Goal: Information Seeking & Learning: Learn about a topic

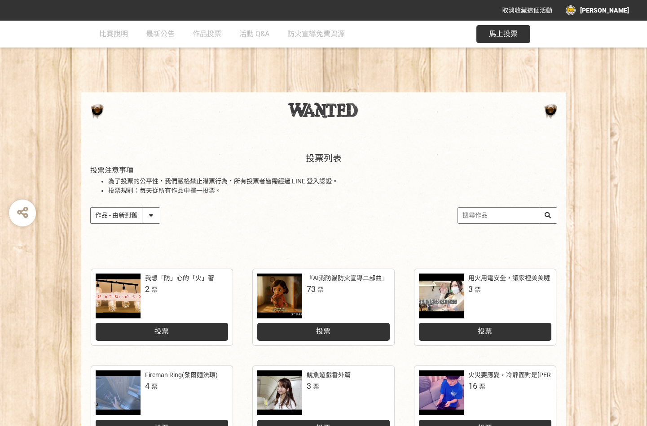
click at [155, 215] on select "作品 - 由新到舊 作品 - 由舊到新 票數 - 由多到少 票數 - 由少到多" at bounding box center [125, 216] width 69 height 16
select select "vote"
click at [91, 208] on select "作品 - 由新到舊 作品 - 由舊到新 票數 - 由多到少 票數 - 由少到多" at bounding box center [125, 216] width 69 height 16
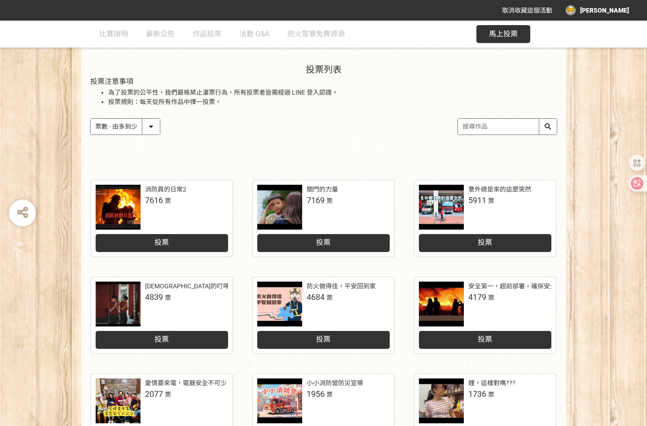
scroll to position [354, 0]
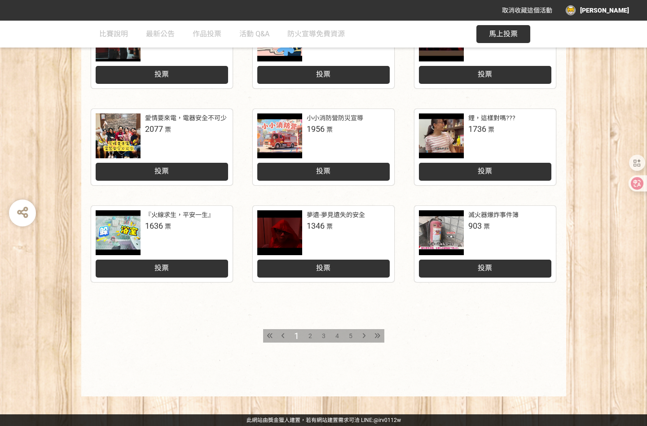
click at [311, 335] on span "2" at bounding box center [310, 336] width 4 height 7
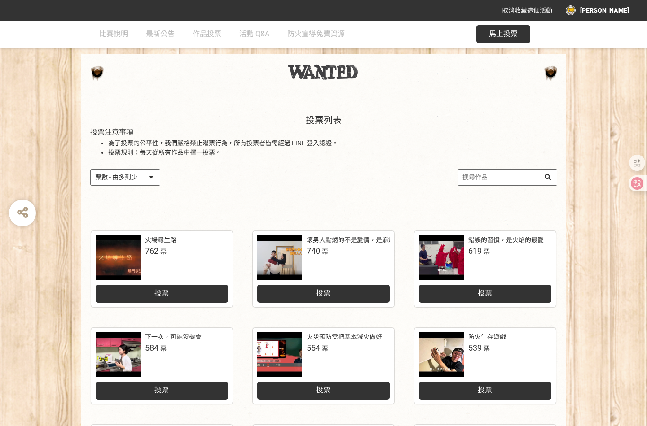
scroll to position [90, 0]
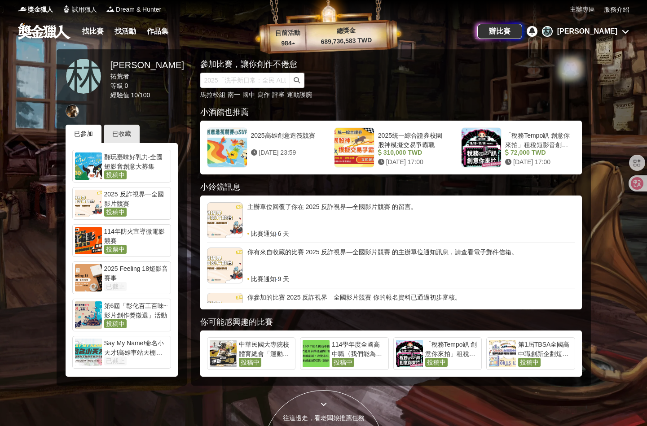
click at [535, 32] on icon at bounding box center [532, 30] width 6 height 7
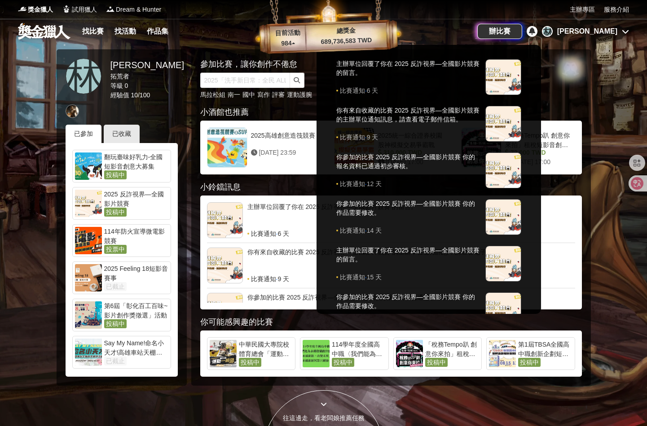
drag, startPoint x: 571, startPoint y: 32, endPoint x: 468, endPoint y: 32, distance: 102.8
click at [468, 32] on div at bounding box center [323, 213] width 647 height 426
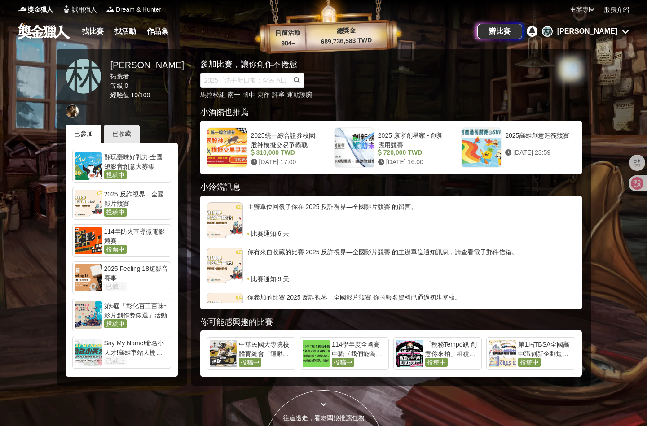
click at [535, 33] on icon at bounding box center [532, 30] width 6 height 7
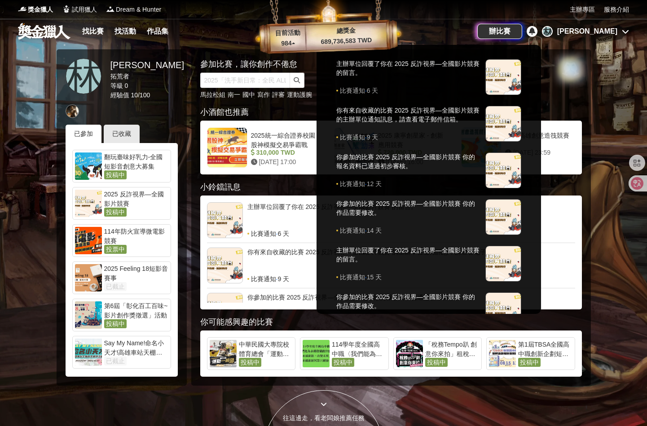
click at [571, 33] on div at bounding box center [323, 213] width 647 height 426
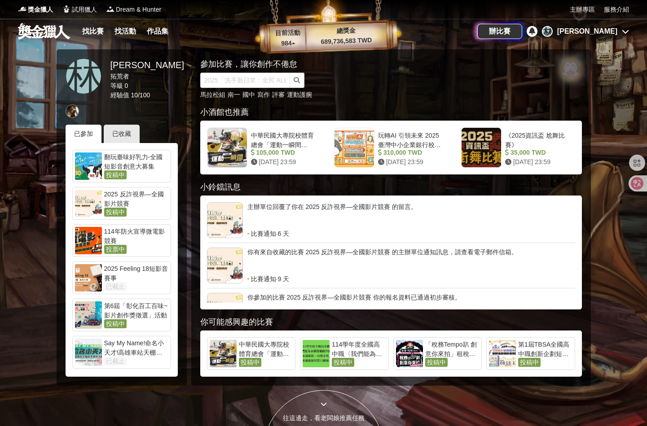
click at [135, 235] on div "114年防火宣導微電影競賽" at bounding box center [136, 236] width 64 height 18
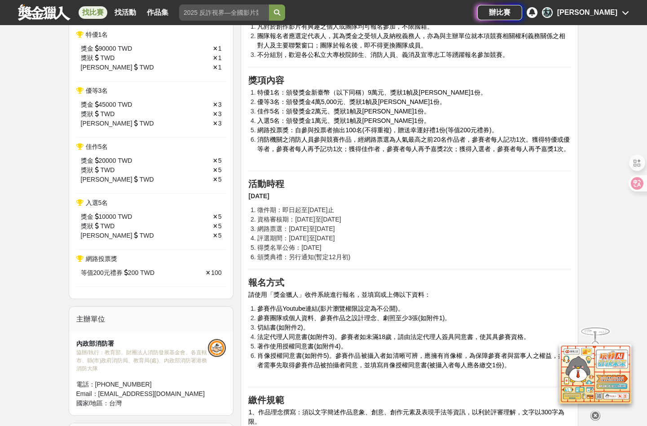
scroll to position [404, 0]
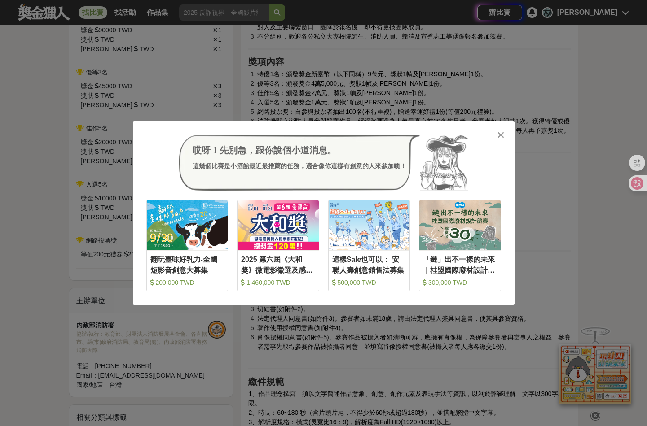
click at [499, 131] on icon at bounding box center [500, 135] width 7 height 9
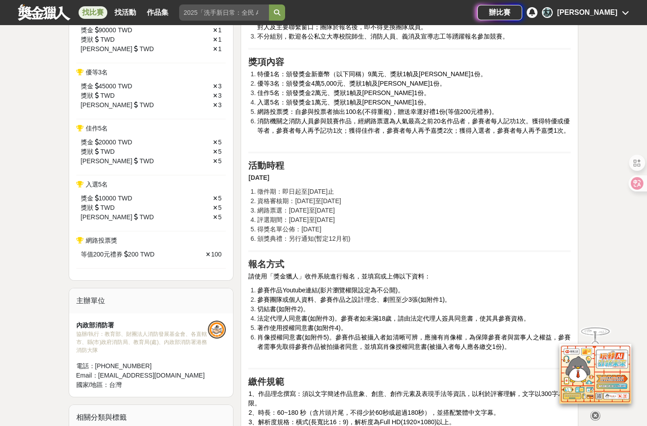
click at [595, 410] on icon at bounding box center [595, 415] width 10 height 10
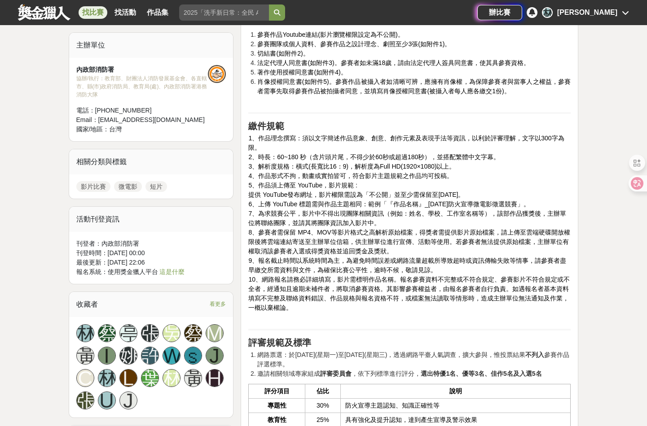
scroll to position [673, 0]
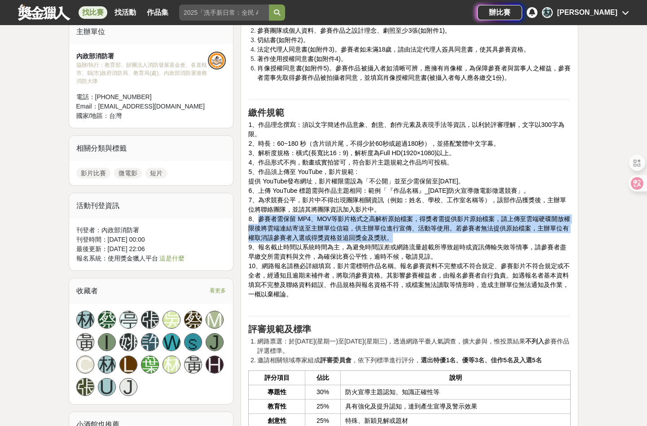
drag, startPoint x: 258, startPoint y: 217, endPoint x: 455, endPoint y: 234, distance: 197.3
click at [455, 234] on p "1、作品理念撰寫：須以文字簡述作品意象、創意、創作元素及表現手法等資訊，以利於評審理解，文字以300字為限。 2、時長：60~180 秒（含片頭片尾，不得少於…" at bounding box center [409, 214] width 322 height 188
copy span "參賽者需保留 MP4、MOV等影片格式之高解析原始檔案，得獎者需提供影片原始檔案，請上傳至雲端硬碟開放權限後將雲端連結寄送至主辦單位信箱，供主辦單位進行宣傳、…"
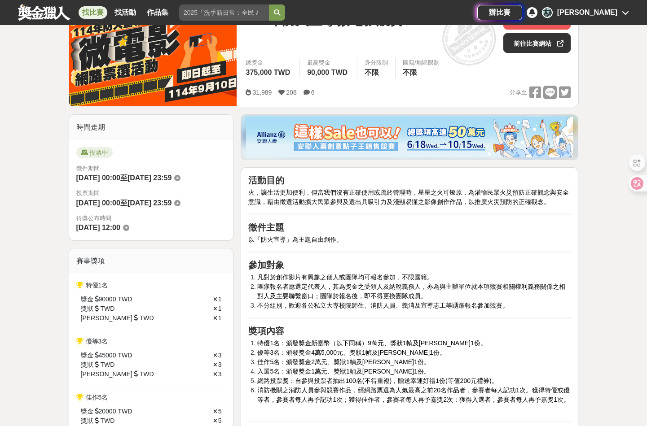
scroll to position [0, 0]
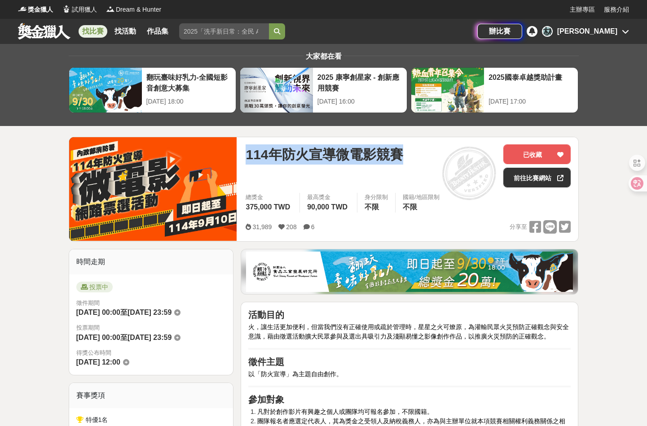
drag, startPoint x: 247, startPoint y: 156, endPoint x: 402, endPoint y: 159, distance: 154.4
click at [402, 159] on span "114年防火宣導微電影競賽" at bounding box center [323, 155] width 157 height 20
copy span "114年防火宣導微電影競賽"
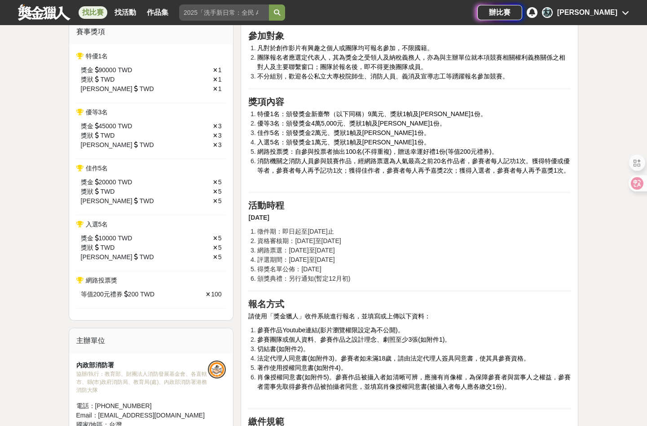
scroll to position [449, 0]
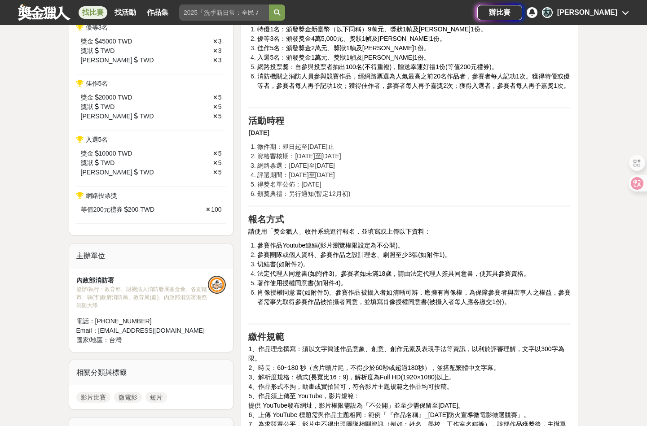
click at [370, 194] on li "頒獎典禮：另行通知(暫定12月初)" at bounding box center [413, 193] width 313 height 9
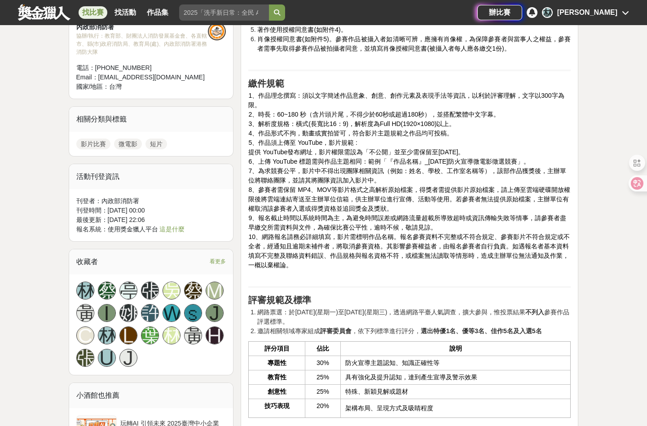
scroll to position [763, 0]
